Goal: Transaction & Acquisition: Download file/media

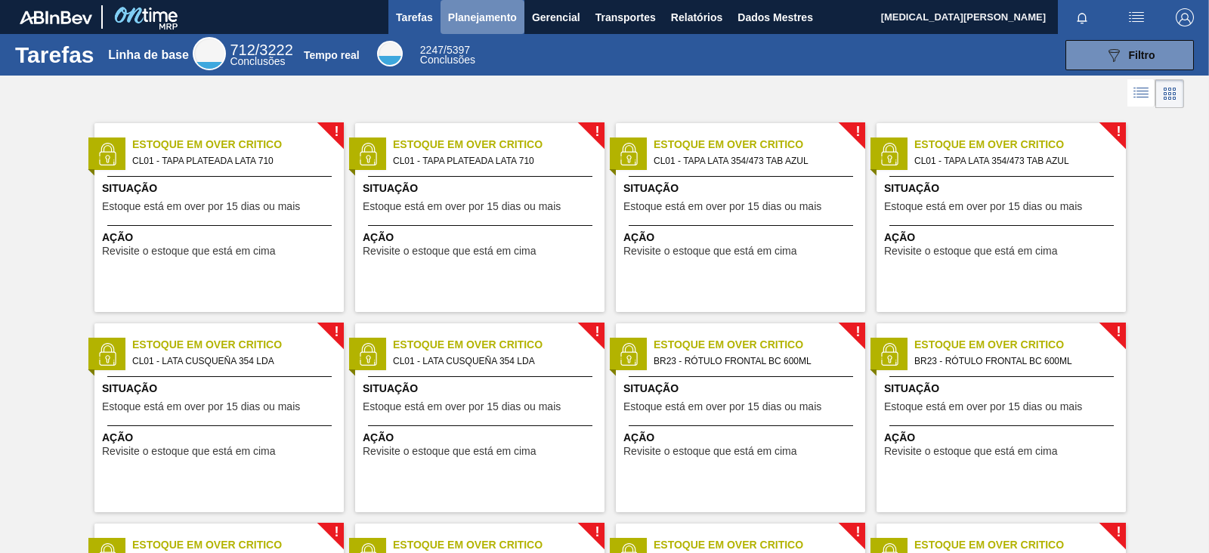
click at [474, 28] on button "Planejamento" at bounding box center [483, 17] width 84 height 34
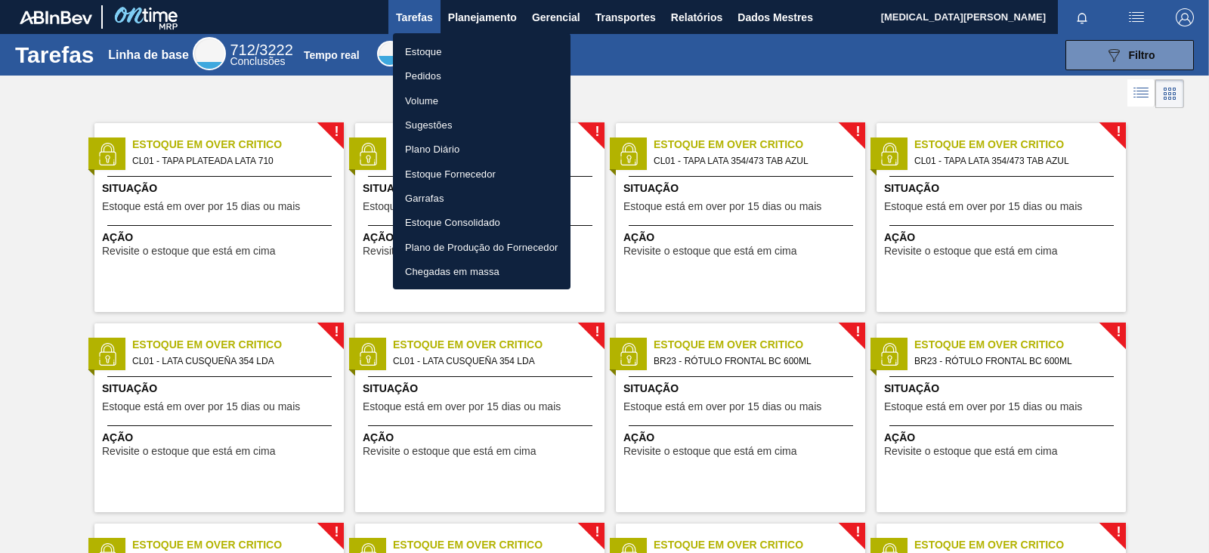
click at [699, 13] on div at bounding box center [604, 276] width 1209 height 553
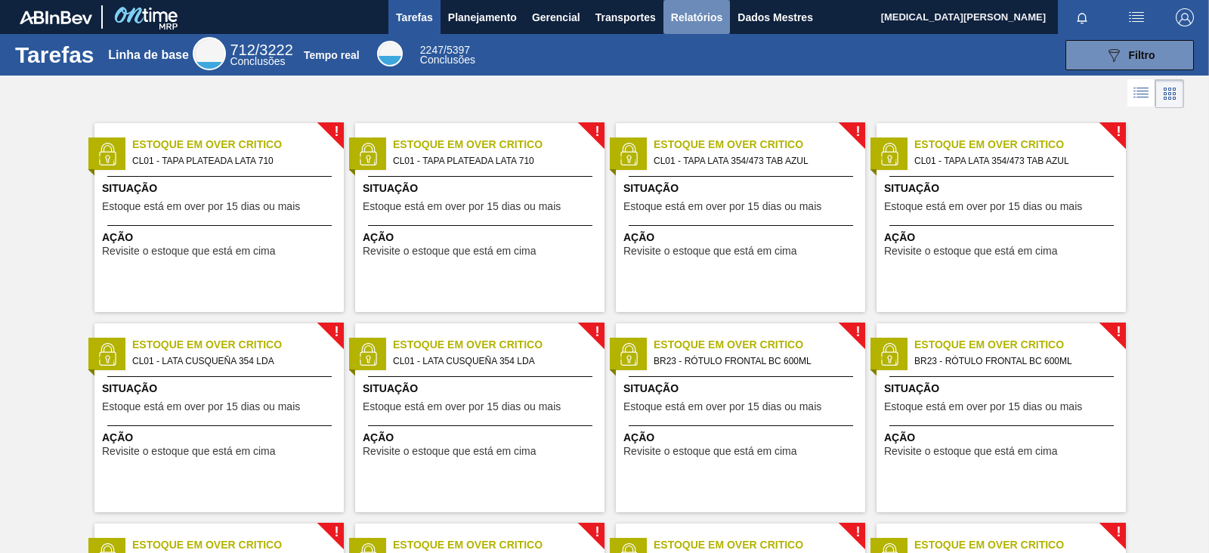
click at [701, 23] on font "Relatórios" at bounding box center [696, 17] width 51 height 18
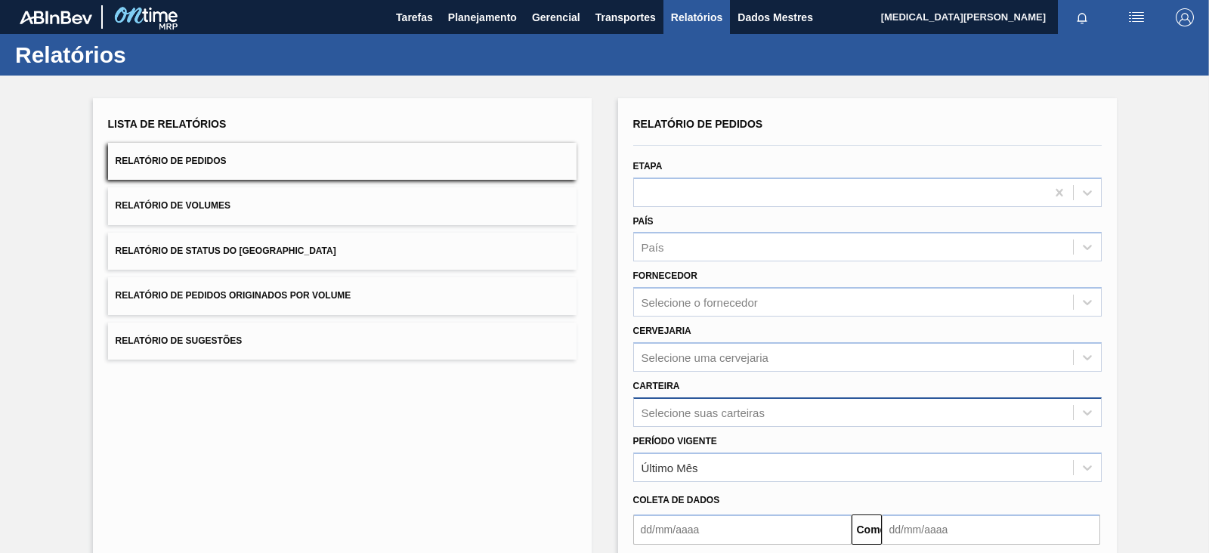
click at [728, 407] on div "Selecione suas carteiras" at bounding box center [867, 412] width 469 height 29
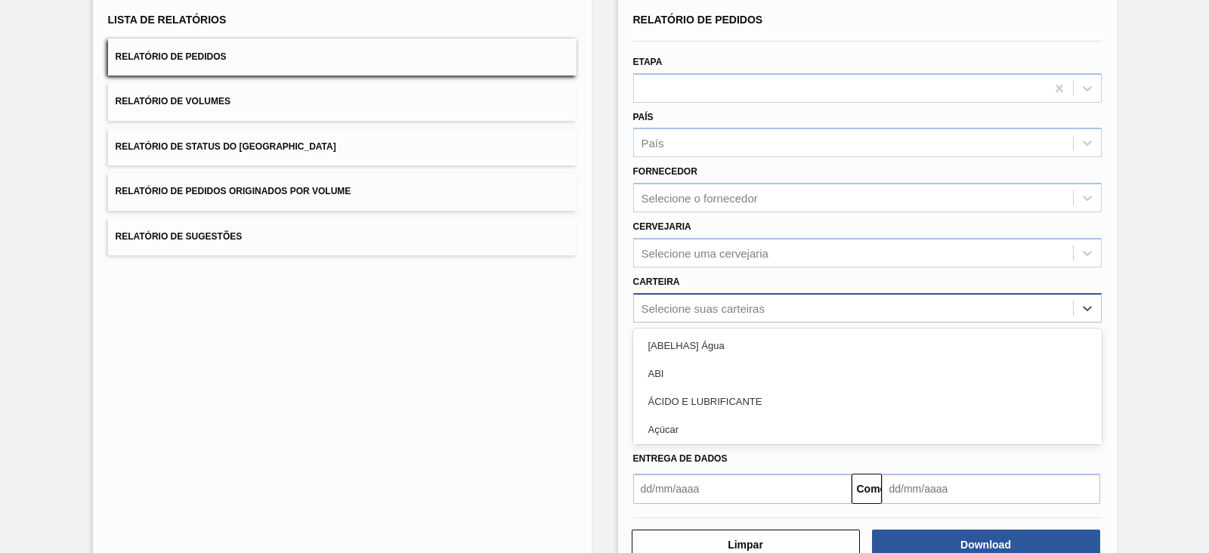
scroll to position [110, 0]
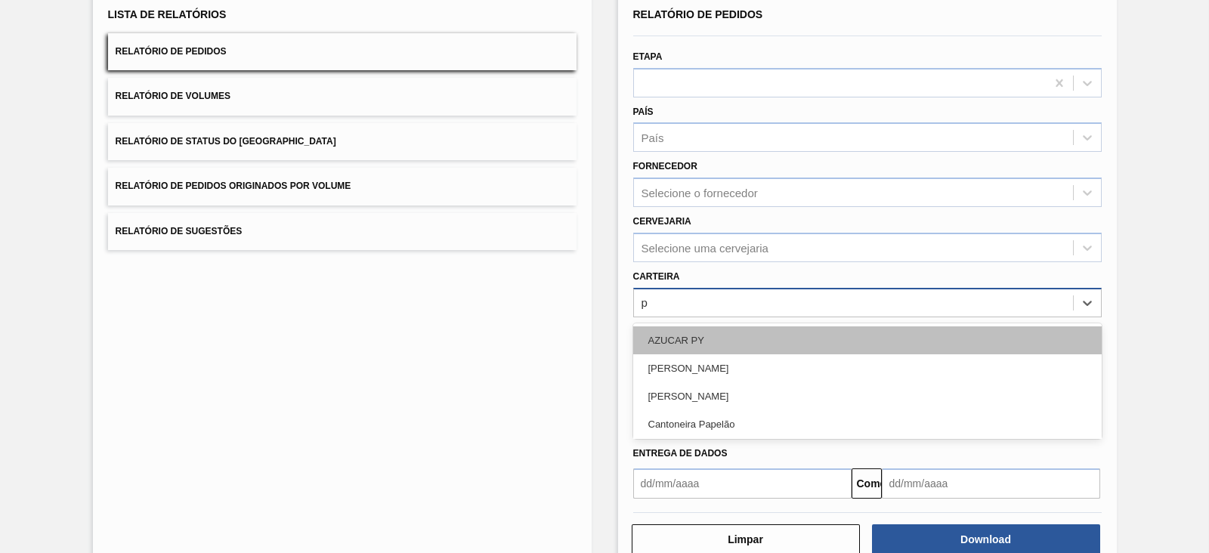
type input "pr"
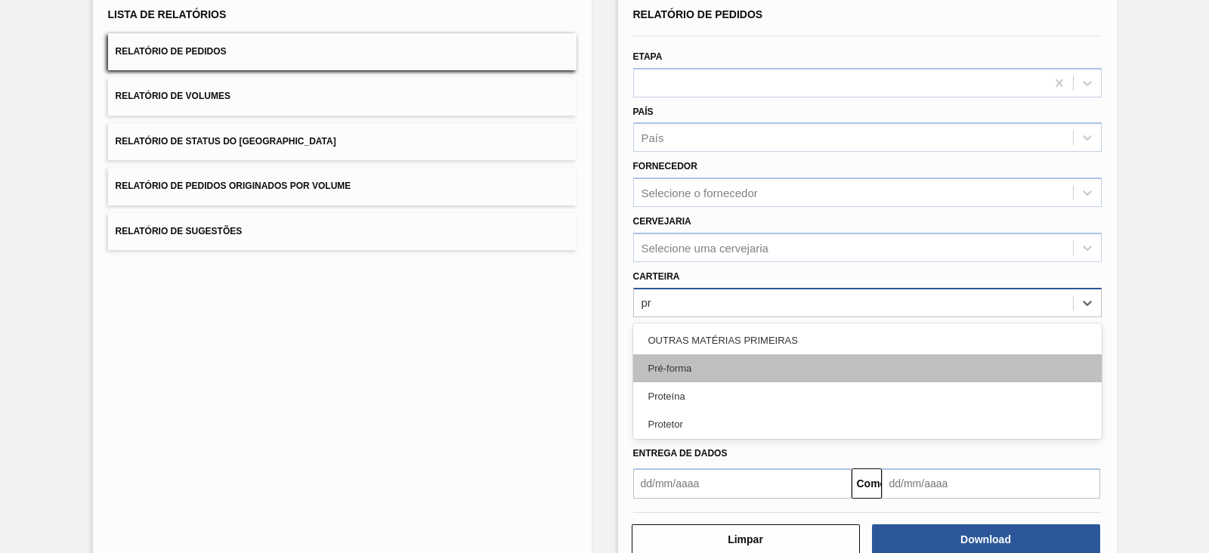
click at [726, 368] on div "Pré-forma" at bounding box center [867, 368] width 469 height 28
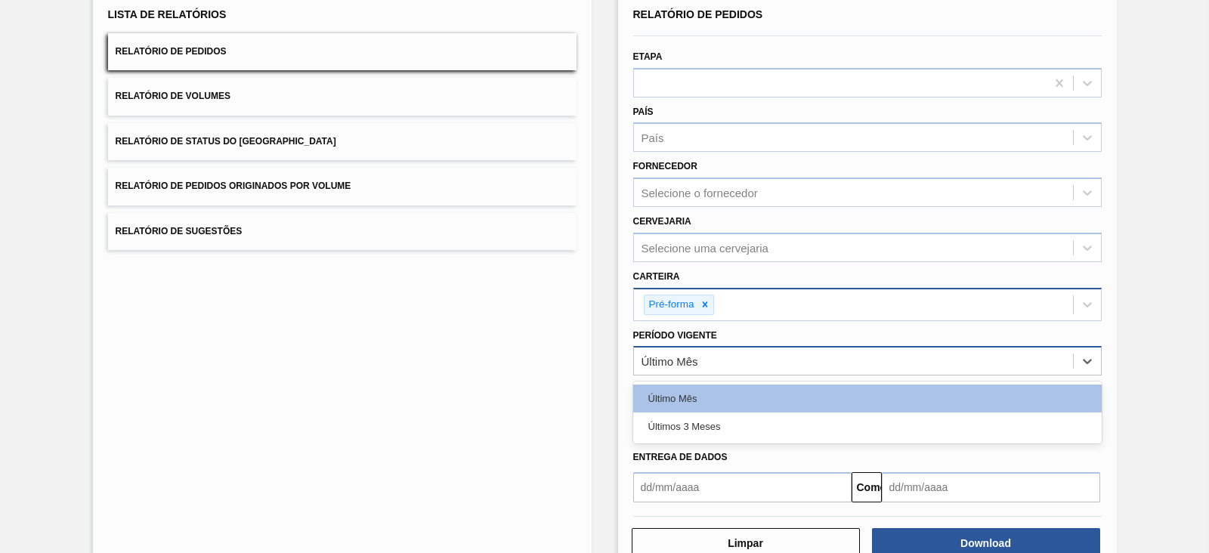
click at [694, 369] on div "Último Mês" at bounding box center [853, 362] width 439 height 22
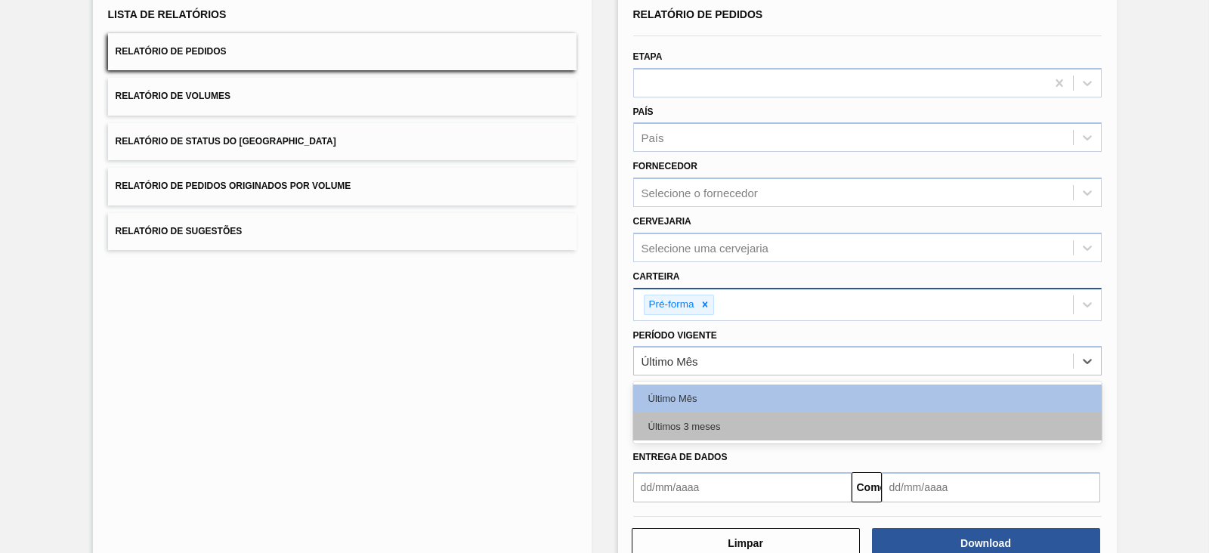
click at [692, 424] on font "Últimos 3 meses" at bounding box center [684, 426] width 73 height 11
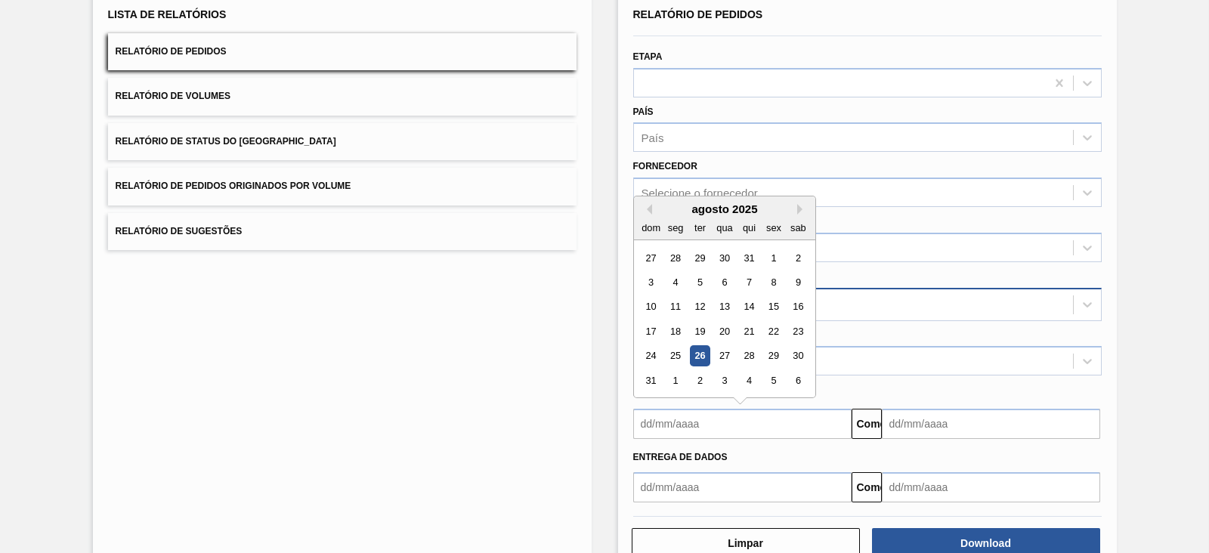
click at [688, 424] on input "text" at bounding box center [742, 424] width 218 height 30
click at [644, 203] on div "agosto de 2025" at bounding box center [724, 209] width 181 height 13
click at [651, 208] on div "agosto de 2025" at bounding box center [724, 209] width 181 height 13
click at [651, 207] on div "agosto de 2025" at bounding box center [724, 209] width 181 height 13
click at [646, 206] on button "[PERSON_NAME]" at bounding box center [647, 209] width 11 height 11
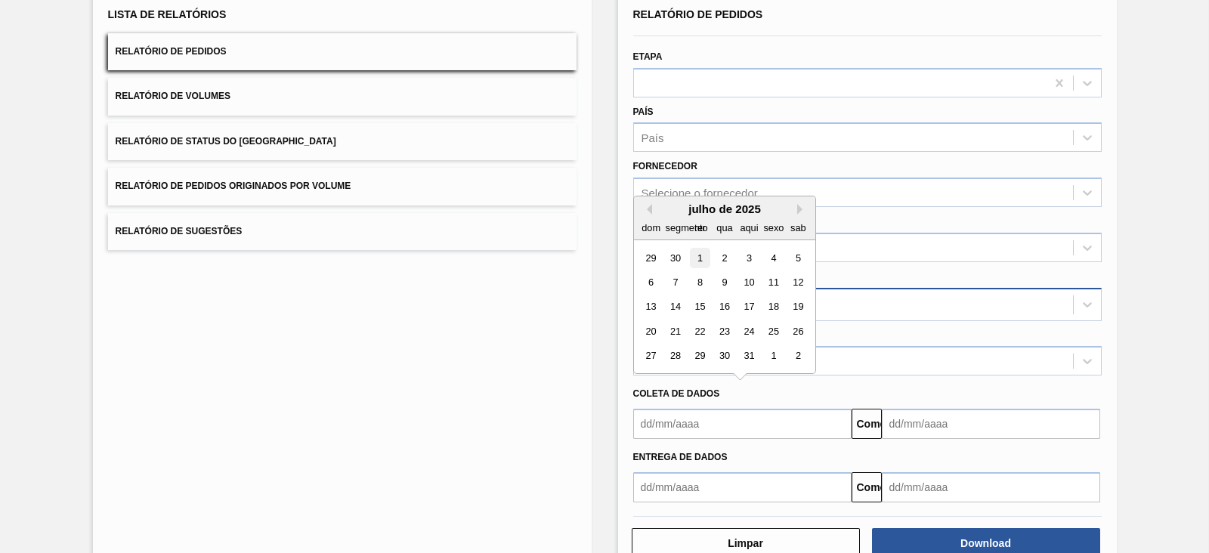
click at [702, 255] on div "1" at bounding box center [699, 258] width 20 height 20
type input "[DATE]"
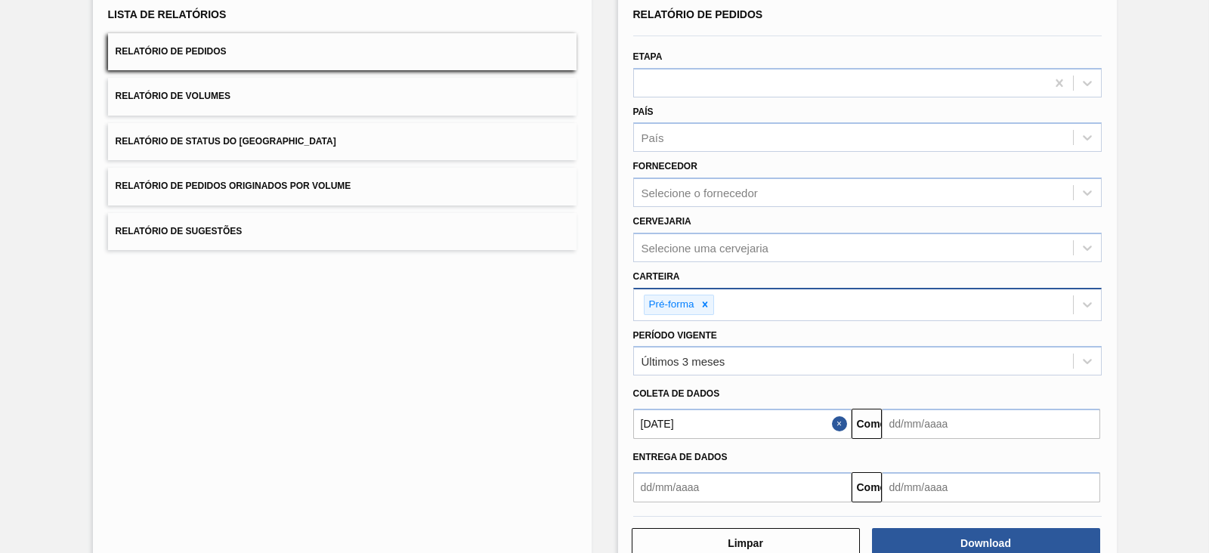
click at [967, 413] on input "text" at bounding box center [991, 424] width 218 height 30
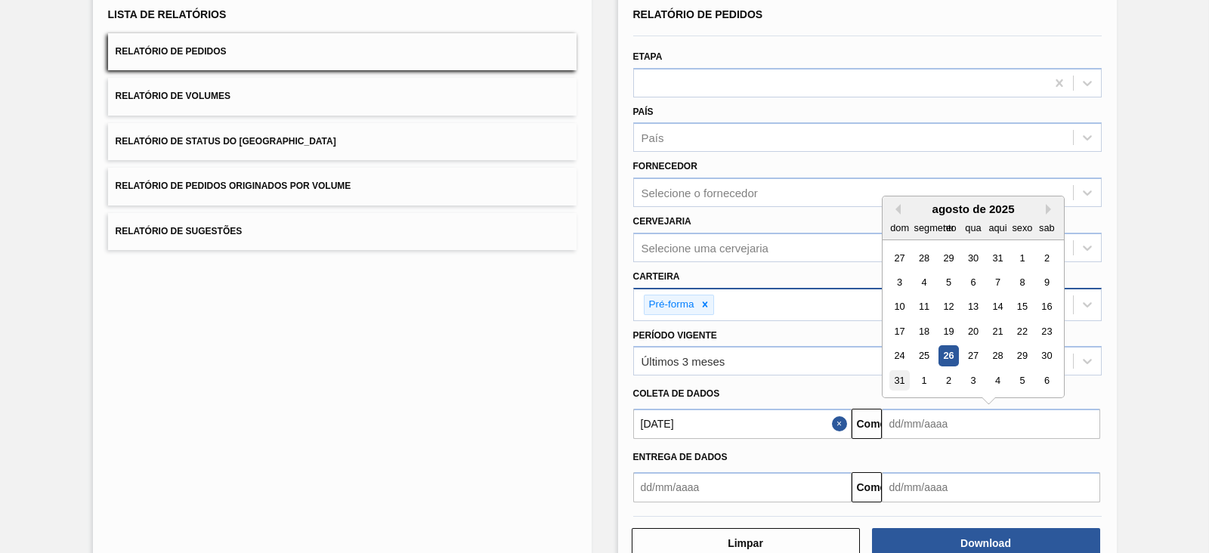
click at [901, 376] on font "31" at bounding box center [899, 380] width 11 height 11
type input "[DATE]"
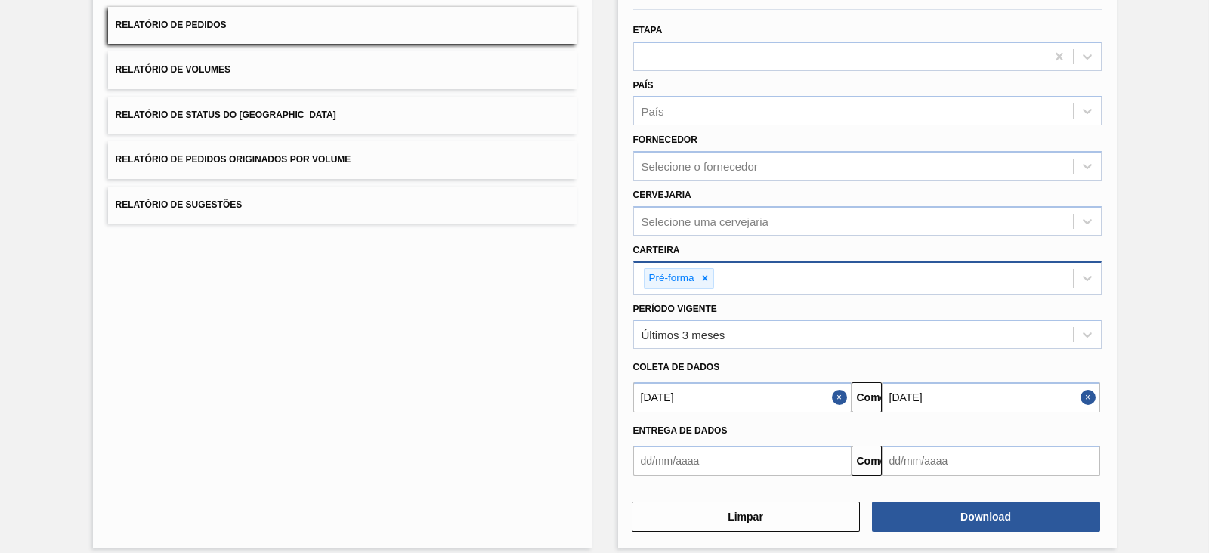
scroll to position [147, 0]
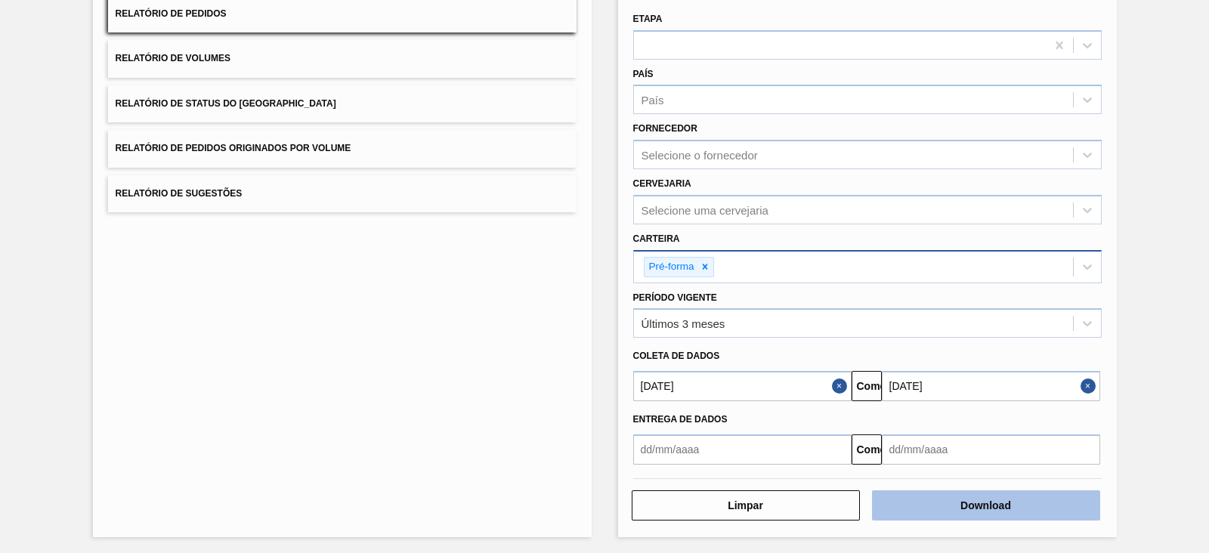
click at [967, 441] on button "Download" at bounding box center [986, 506] width 228 height 30
